Goal: Transaction & Acquisition: Book appointment/travel/reservation

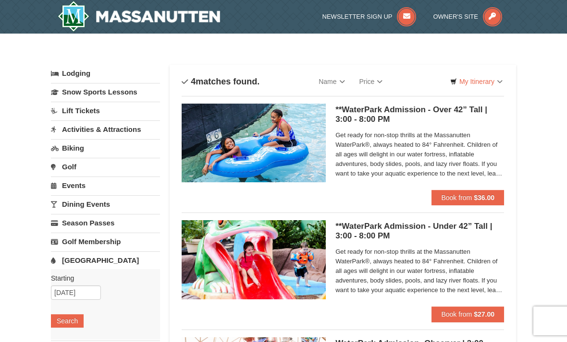
click at [465, 197] on span "Book from" at bounding box center [456, 198] width 31 height 8
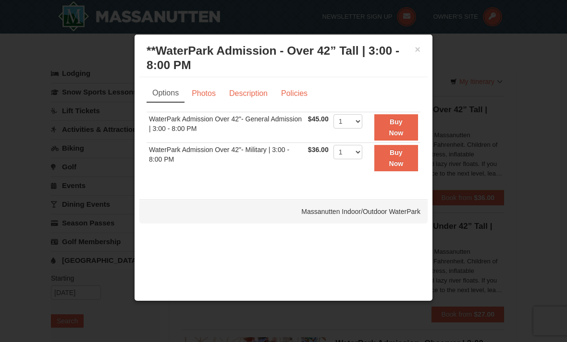
click at [8, 100] on div at bounding box center [283, 171] width 567 height 342
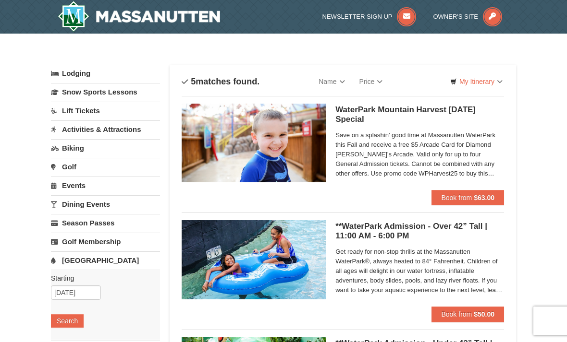
click at [456, 314] on span "Book from" at bounding box center [456, 315] width 31 height 8
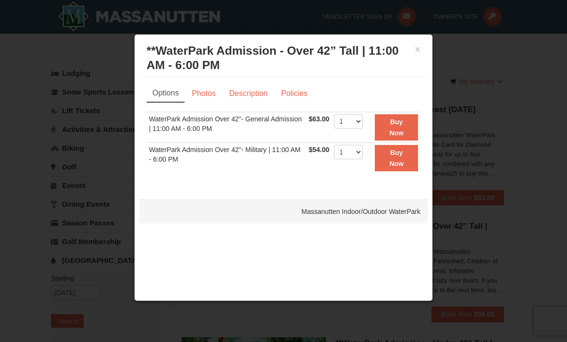
click at [21, 160] on div at bounding box center [283, 171] width 567 height 342
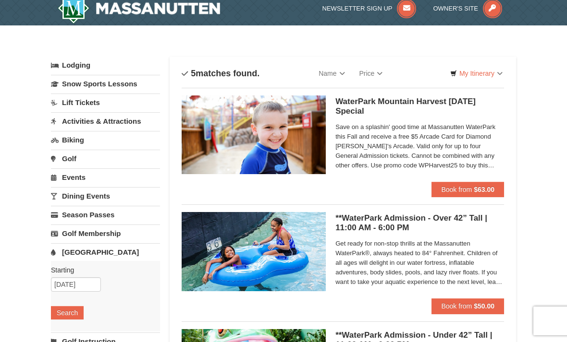
scroll to position [8, 0]
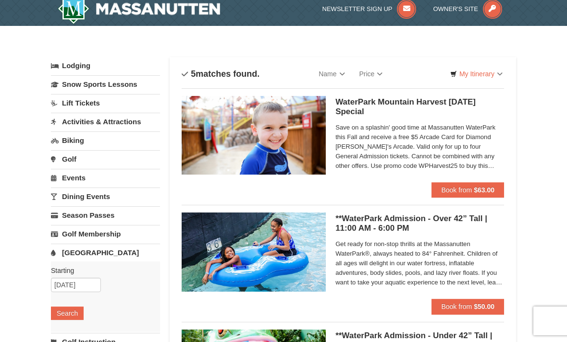
click at [459, 186] on span "Book from" at bounding box center [456, 190] width 31 height 8
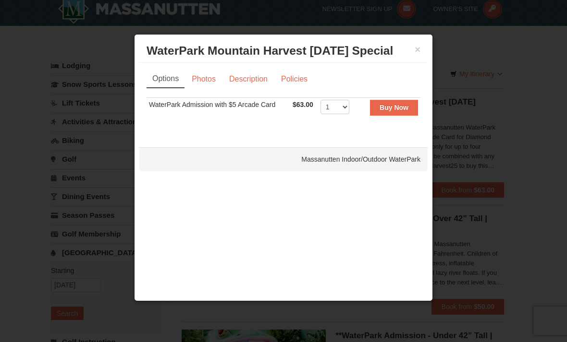
click at [18, 176] on div at bounding box center [283, 171] width 567 height 342
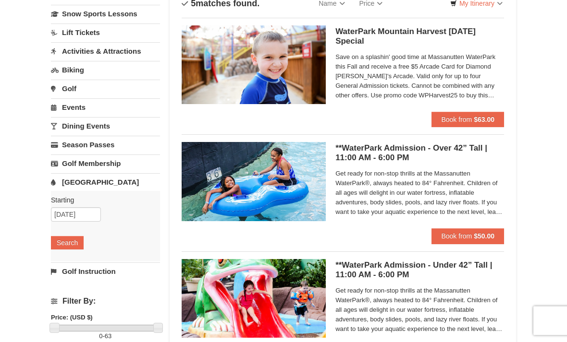
scroll to position [78, 0]
click at [451, 114] on button "Book from $63.00" at bounding box center [467, 119] width 73 height 15
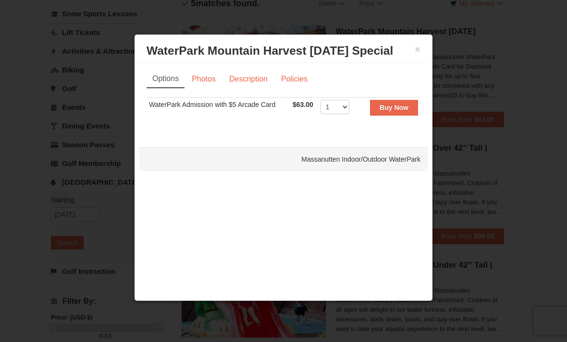
click at [4, 88] on div at bounding box center [283, 171] width 567 height 342
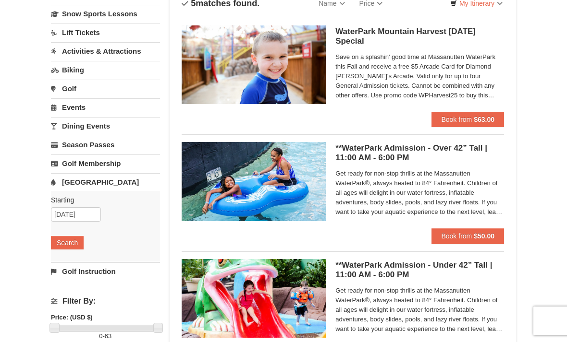
click at [464, 236] on span "Book from" at bounding box center [456, 236] width 31 height 8
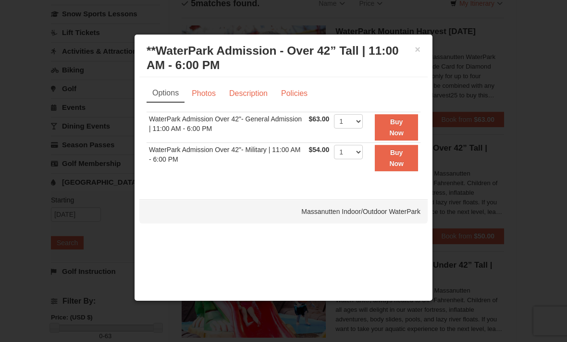
click at [18, 121] on div at bounding box center [283, 171] width 567 height 342
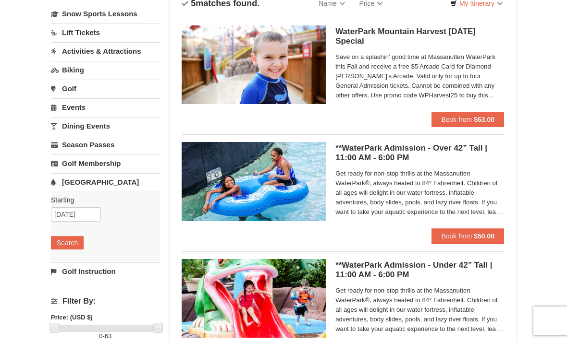
click at [451, 233] on span "Book from" at bounding box center [456, 236] width 31 height 8
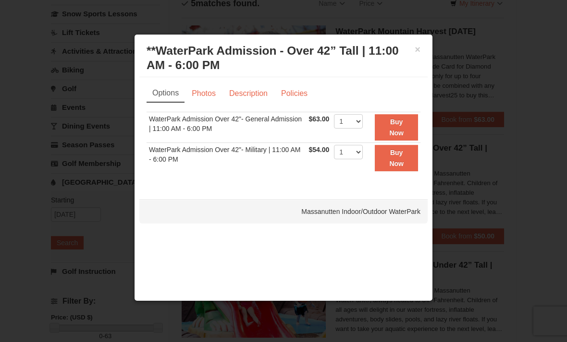
click at [200, 93] on link "Photos" at bounding box center [203, 94] width 36 height 18
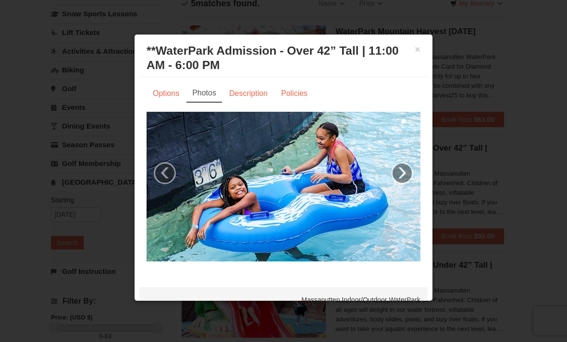
click at [163, 94] on link "Options" at bounding box center [165, 94] width 39 height 18
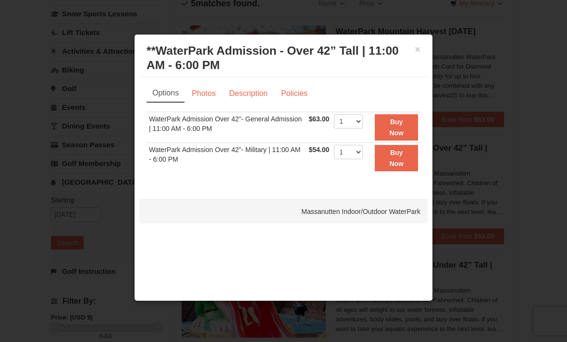
click at [177, 123] on td "WaterPark Admission Over 42"- General Admission | 11:00 AM - 6:00 PM" at bounding box center [226, 127] width 160 height 31
click at [185, 160] on td "WaterPark Admission Over 42"- Military | 11:00 AM - 6:00 PM" at bounding box center [226, 158] width 160 height 30
click at [25, 139] on div at bounding box center [283, 171] width 567 height 342
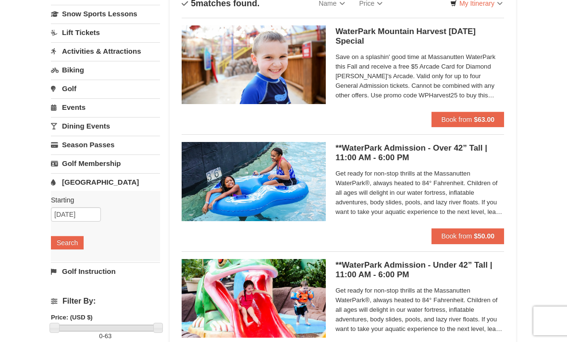
click at [326, 163] on img at bounding box center [254, 181] width 144 height 79
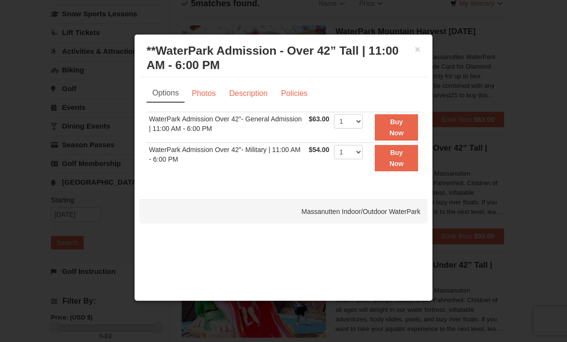
click at [48, 120] on div at bounding box center [283, 171] width 567 height 342
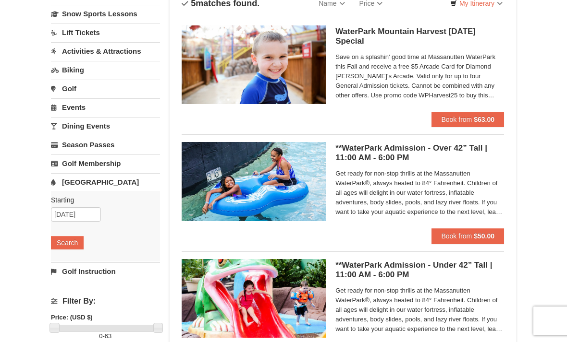
click at [268, 84] on img at bounding box center [254, 64] width 144 height 79
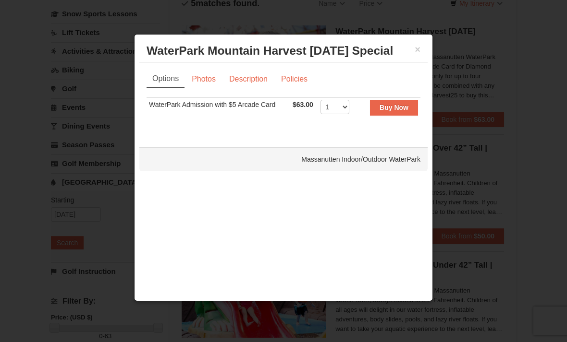
click at [83, 152] on div at bounding box center [283, 171] width 567 height 342
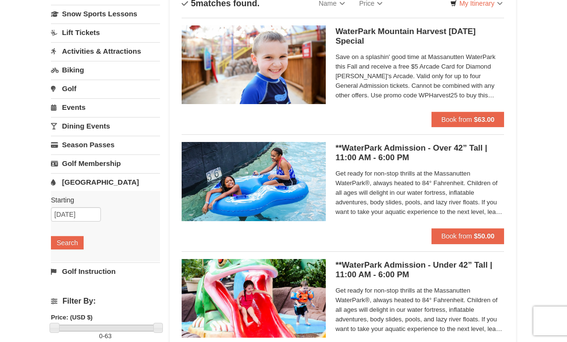
click at [231, 176] on img at bounding box center [254, 181] width 144 height 79
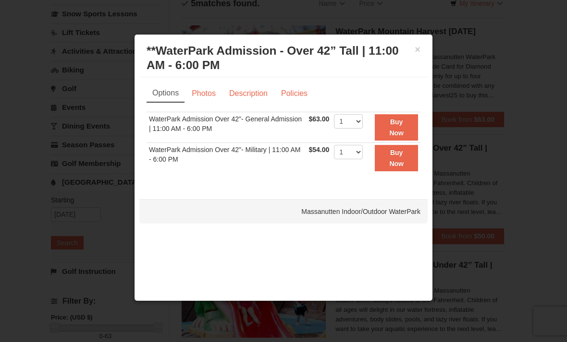
click at [21, 151] on div at bounding box center [283, 171] width 567 height 342
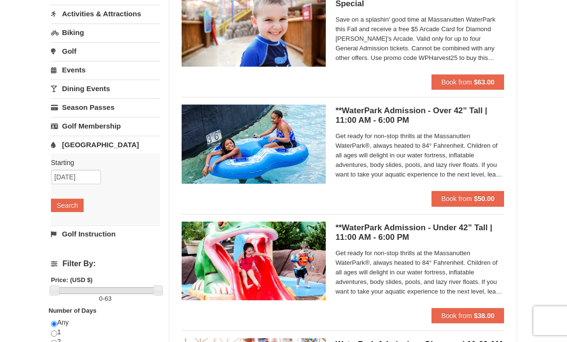
scroll to position [0, 0]
